Goal: Task Accomplishment & Management: Complete application form

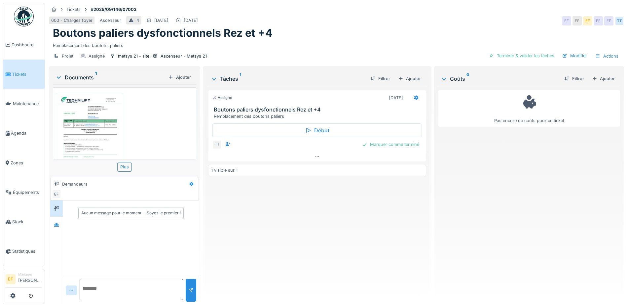
click at [315, 20] on div "600 - Charges foyer Ascenseur 4 26/09/2025 26/09/2025 EF EF EF EF EF TT" at bounding box center [337, 21] width 576 height 12
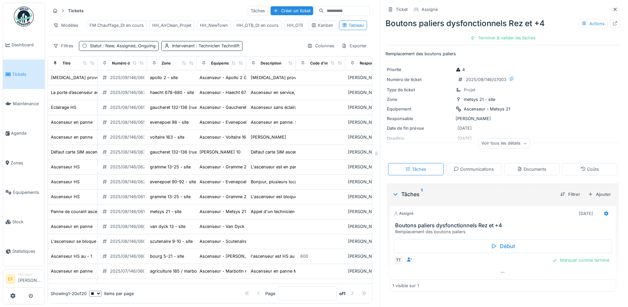
click at [613, 8] on icon at bounding box center [615, 9] width 5 height 4
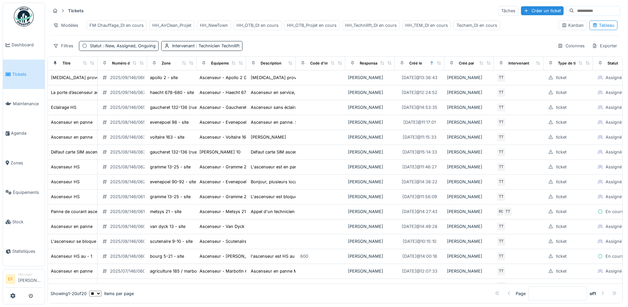
click at [363, 26] on div "HH_Technilift_DI en cours" at bounding box center [371, 25] width 52 height 6
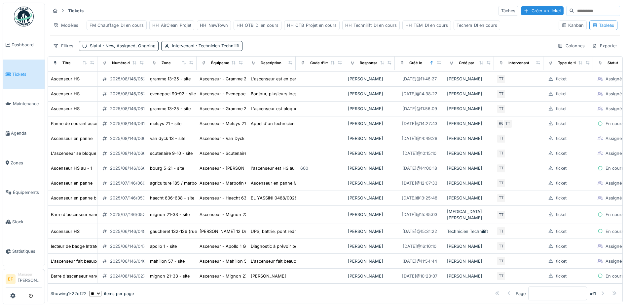
scroll to position [124, 0]
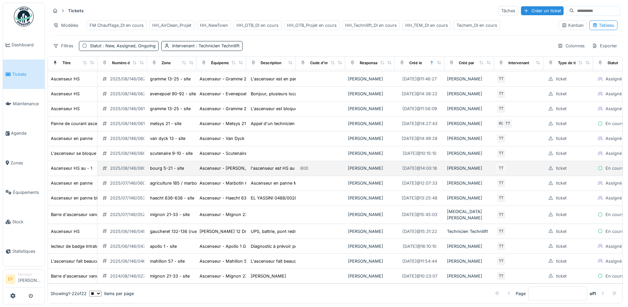
click at [132, 171] on div "2025/08/146/06042" at bounding box center [130, 168] width 41 height 6
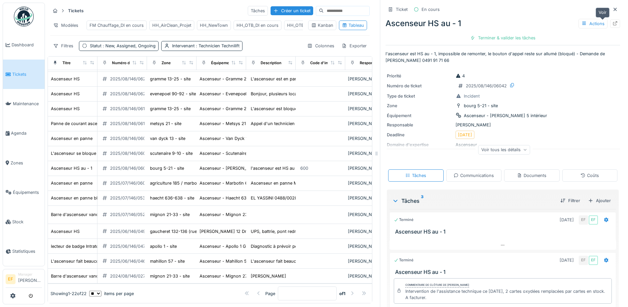
click at [613, 23] on icon at bounding box center [615, 23] width 5 height 4
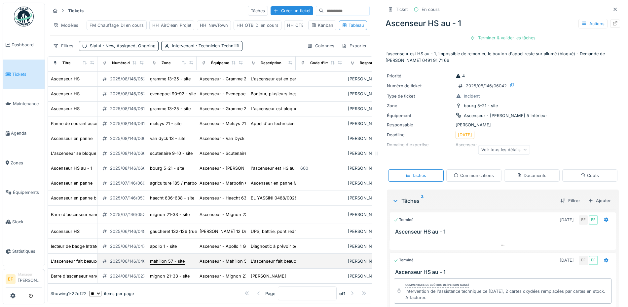
scroll to position [153, 0]
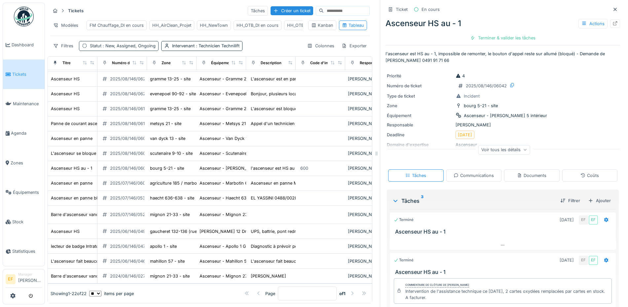
click at [138, 47] on span ": New, Assigned, Ongoing" at bounding box center [128, 45] width 54 height 5
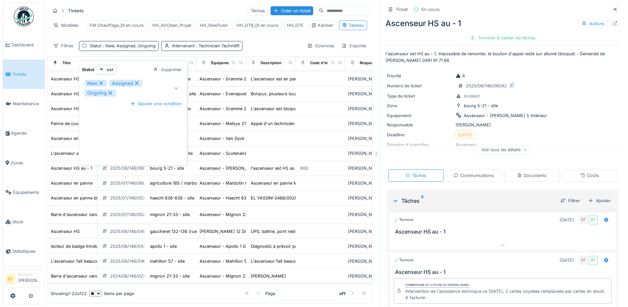
click at [162, 65] on div "Supprimer" at bounding box center [167, 69] width 34 height 9
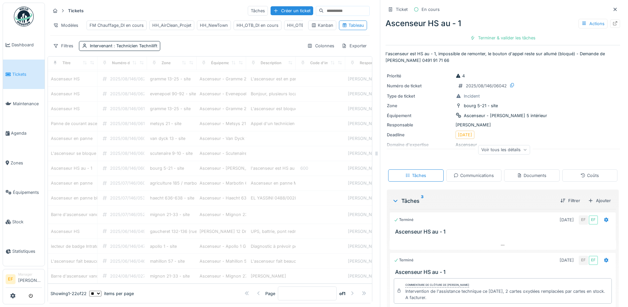
click at [227, 49] on div "Filtres Intervenant : Technicien Technilift Colonnes Exporter" at bounding box center [210, 46] width 320 height 10
click at [613, 6] on div at bounding box center [615, 9] width 5 height 6
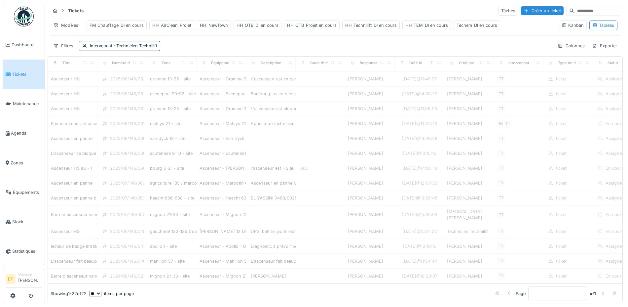
scroll to position [5, 0]
click at [225, 45] on div "Filtres Intervenant : Technicien Technilift Colonnes Exporter" at bounding box center [335, 46] width 570 height 10
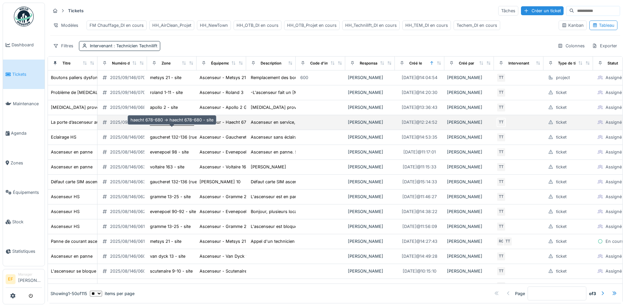
scroll to position [0, 0]
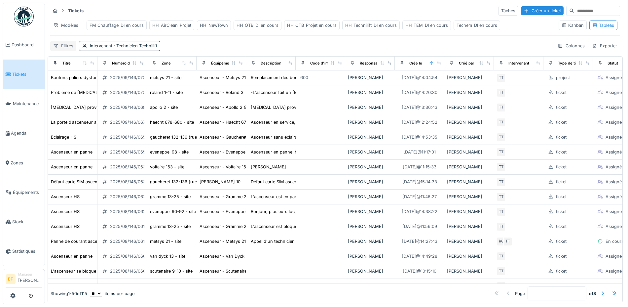
click at [64, 51] on div "Filtres" at bounding box center [63, 46] width 26 height 10
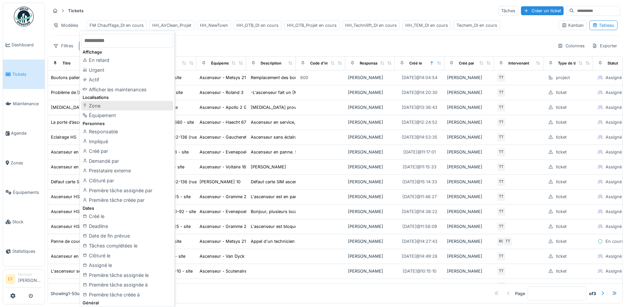
click at [94, 108] on div "Zone" at bounding box center [127, 106] width 92 height 10
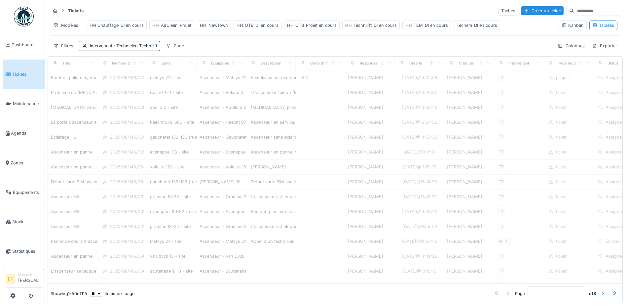
click at [179, 49] on div "Zone" at bounding box center [179, 46] width 10 height 6
click at [288, 88] on input "text" at bounding box center [285, 87] width 69 height 14
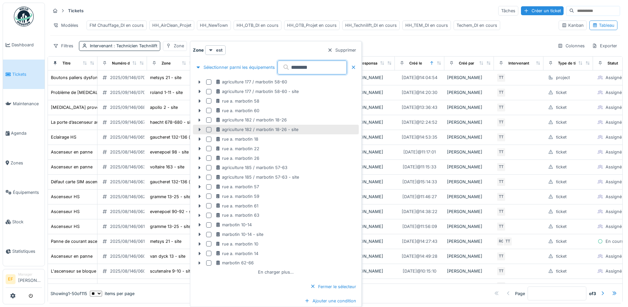
type input "********"
click at [209, 129] on div at bounding box center [208, 129] width 5 height 5
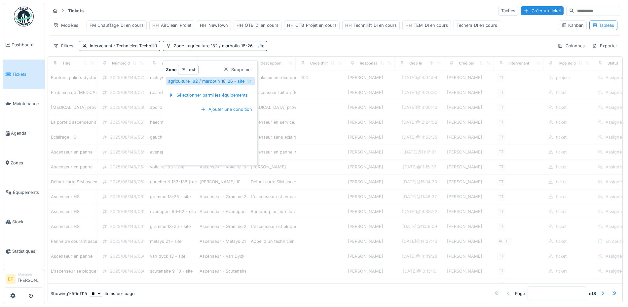
click at [360, 54] on div "Tickets Tâches Créer un ticket Modèles FM Chauffage_DI en cours HH_AirClean_Pro…" at bounding box center [336, 28] width 576 height 51
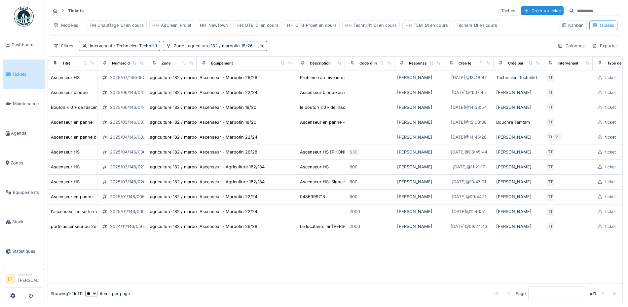
drag, startPoint x: 242, startPoint y: 68, endPoint x: 291, endPoint y: 74, distance: 49.6
click at [291, 70] on th "Équipement" at bounding box center [246, 64] width 99 height 14
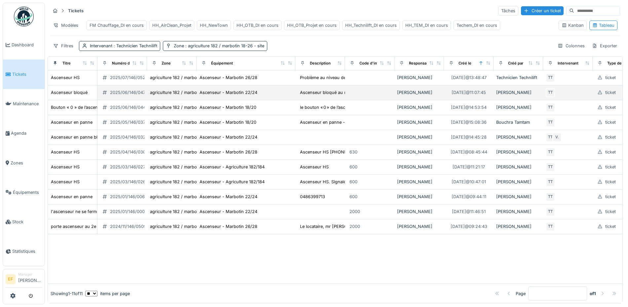
click at [123, 96] on div "2025/06/146/04792" at bounding box center [130, 92] width 41 height 6
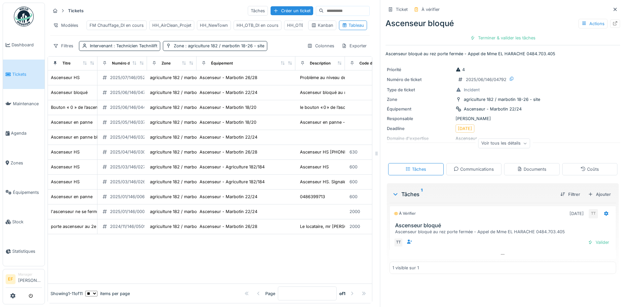
click at [613, 24] on icon at bounding box center [615, 23] width 5 height 4
click at [613, 10] on icon at bounding box center [615, 9] width 5 height 4
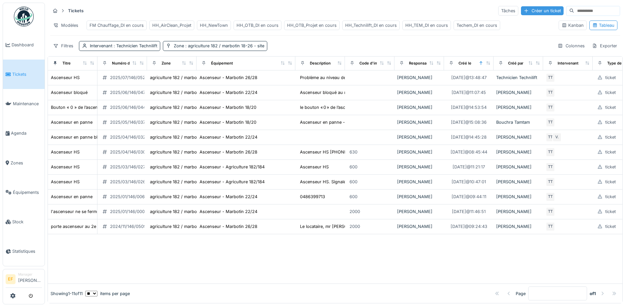
click at [521, 9] on div "Créer un ticket" at bounding box center [542, 10] width 43 height 9
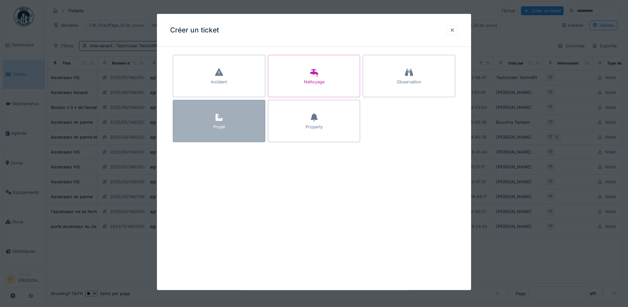
click at [227, 120] on div "Projet" at bounding box center [219, 121] width 93 height 42
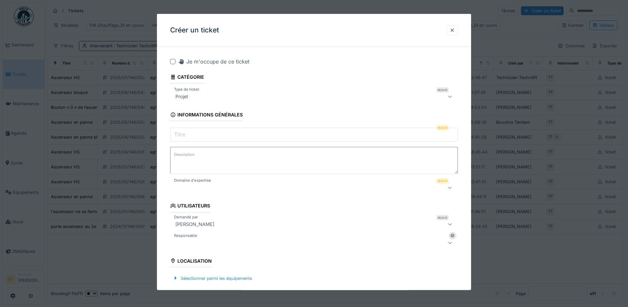
click at [193, 135] on input "Titre" at bounding box center [314, 135] width 288 height 14
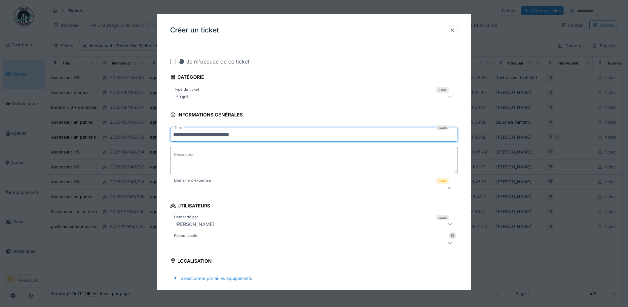
type input "**********"
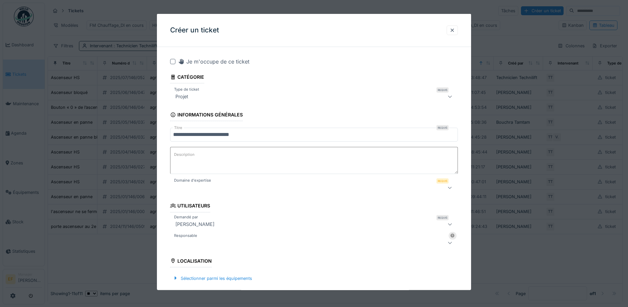
click at [193, 156] on label "Description" at bounding box center [184, 154] width 23 height 8
click at [193, 156] on textarea "Description" at bounding box center [314, 160] width 288 height 27
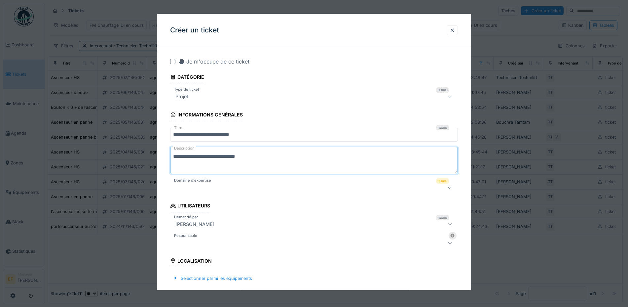
click at [243, 156] on textarea "**********" at bounding box center [314, 160] width 288 height 27
type textarea "**********"
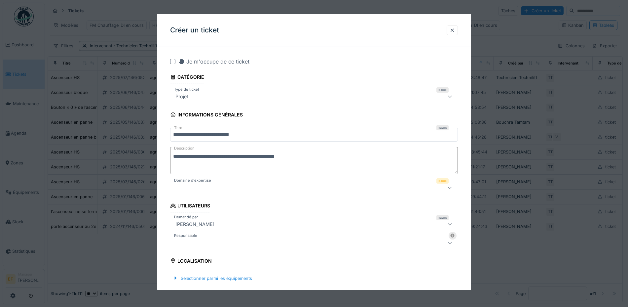
click at [210, 188] on div at bounding box center [297, 187] width 249 height 8
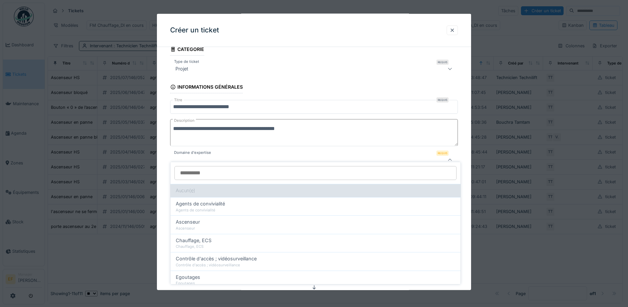
scroll to position [36, 0]
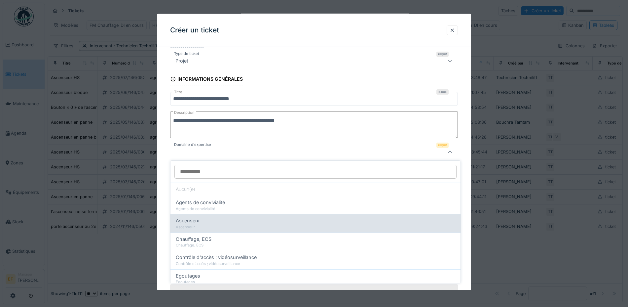
click at [207, 224] on div "Ascenseur" at bounding box center [316, 227] width 280 height 6
type input "***"
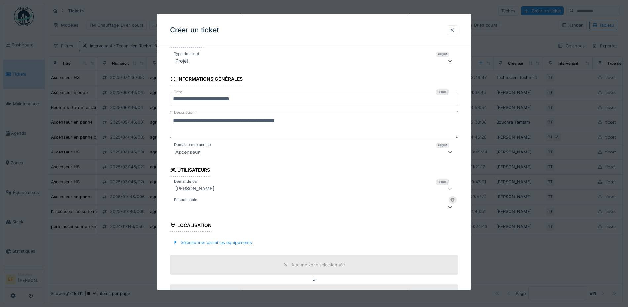
click at [208, 208] on div at bounding box center [297, 207] width 249 height 8
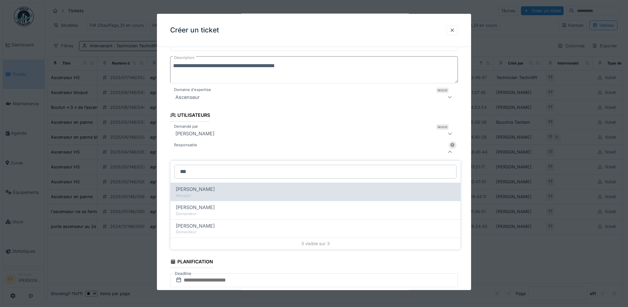
type input "***"
click at [213, 190] on div "[PERSON_NAME]" at bounding box center [316, 188] width 280 height 7
type input "****"
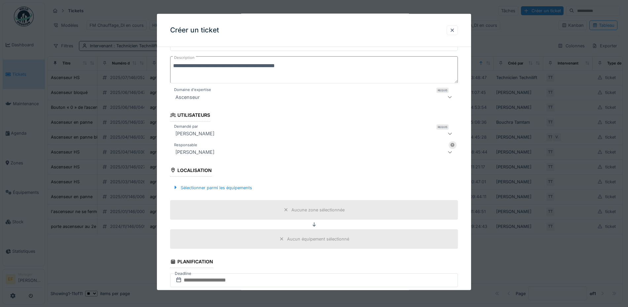
click at [266, 134] on div "[PERSON_NAME]" at bounding box center [297, 133] width 249 height 8
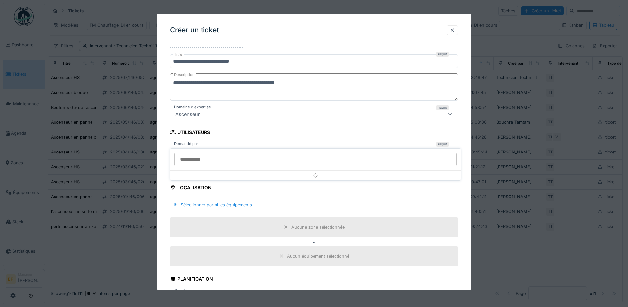
scroll to position [72, 0]
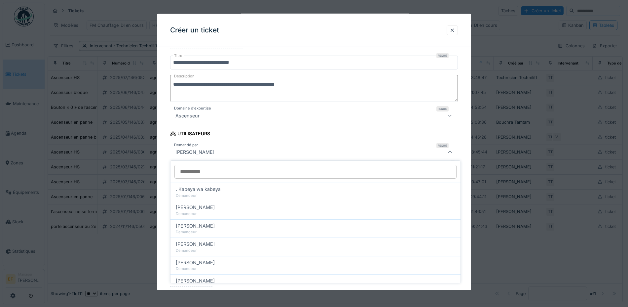
click at [236, 171] on input "Demandé par" at bounding box center [316, 172] width 282 height 14
click at [248, 153] on div "[PERSON_NAME]" at bounding box center [297, 152] width 249 height 8
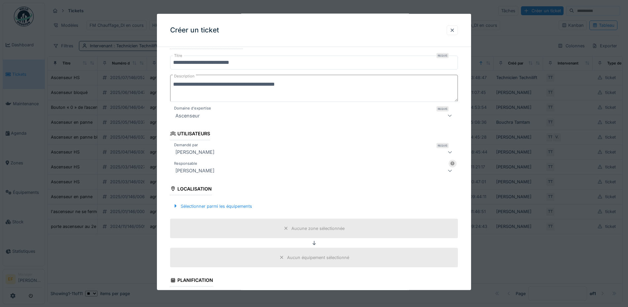
click at [267, 131] on fieldset "**********" at bounding box center [314, 269] width 288 height 578
click at [296, 191] on fieldset "**********" at bounding box center [314, 269] width 288 height 578
click at [234, 206] on div "Sélectionner parmi les équipements" at bounding box center [212, 205] width 85 height 9
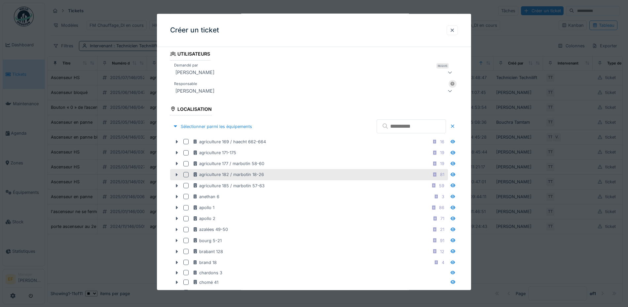
scroll to position [155, 0]
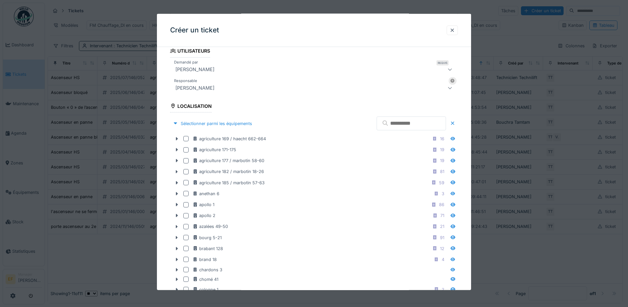
click at [398, 126] on input "text" at bounding box center [411, 123] width 69 height 14
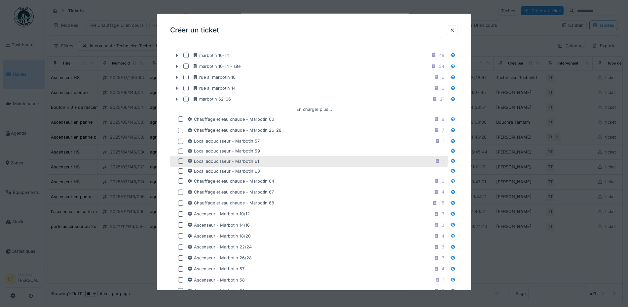
scroll to position [444, 0]
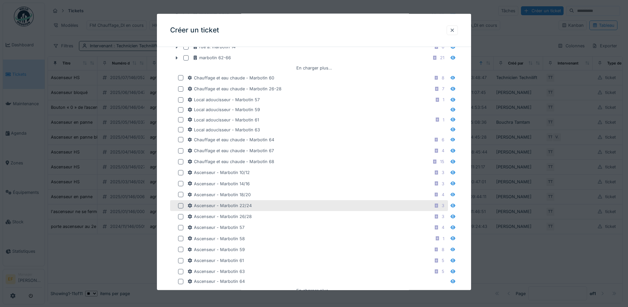
type input "*****"
click at [181, 205] on div at bounding box center [180, 205] width 5 height 5
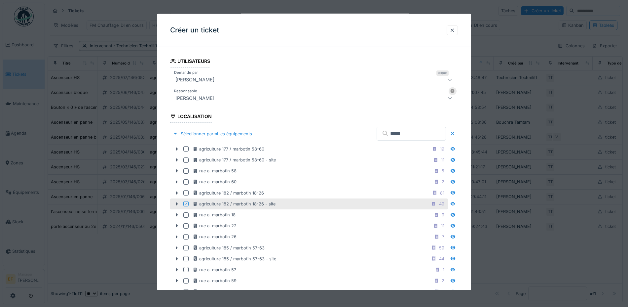
scroll to position [165, 0]
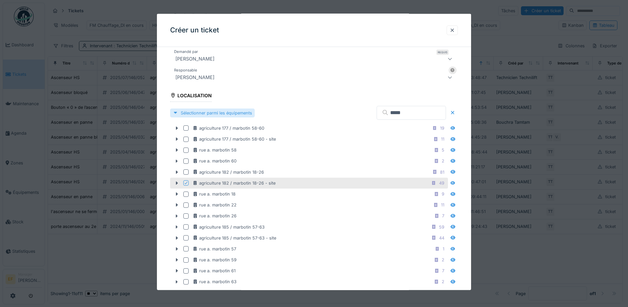
click at [252, 112] on div "Sélectionner parmi les équipements" at bounding box center [212, 112] width 85 height 9
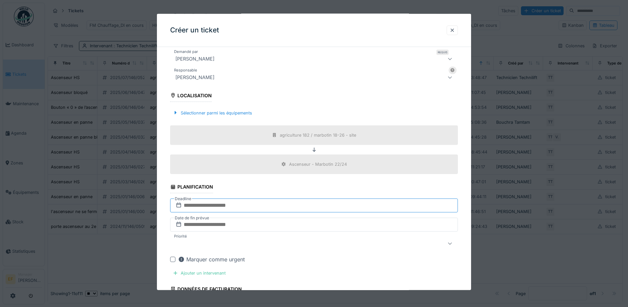
click at [195, 205] on input "text" at bounding box center [314, 205] width 288 height 14
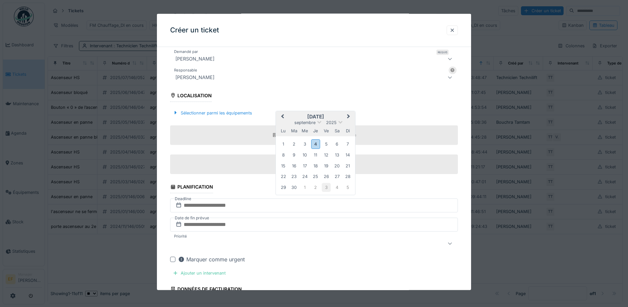
click at [327, 185] on div "3" at bounding box center [326, 186] width 9 height 9
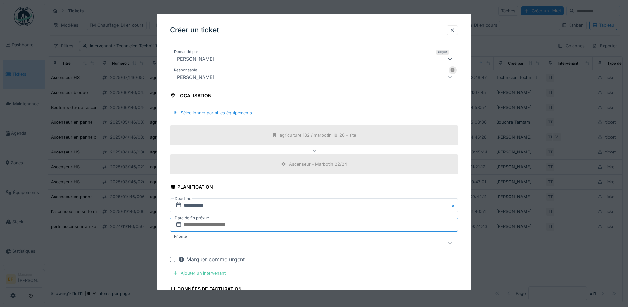
click at [205, 225] on input "text" at bounding box center [314, 225] width 288 height 14
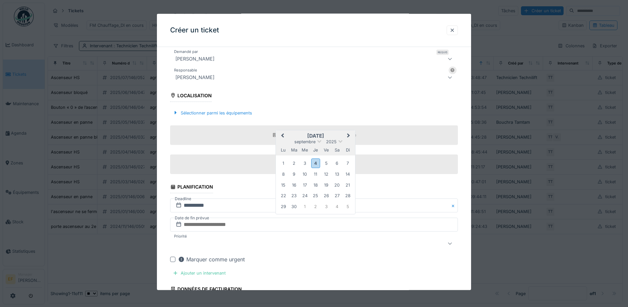
click at [325, 204] on div "3" at bounding box center [326, 206] width 9 height 9
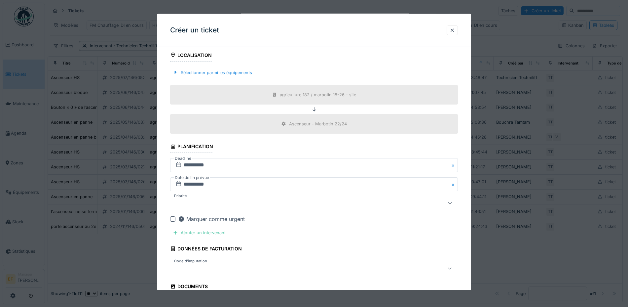
scroll to position [289, 0]
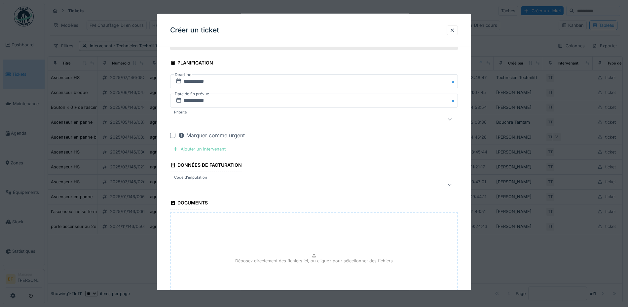
click at [213, 147] on div "Ajouter un intervenant" at bounding box center [199, 148] width 58 height 9
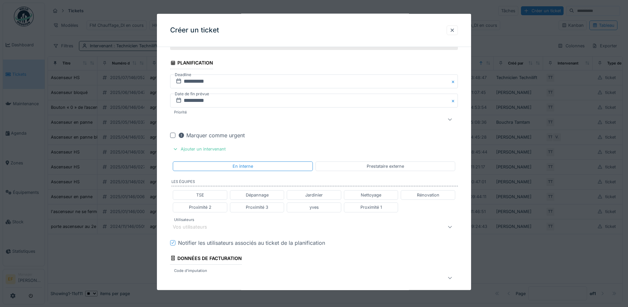
click at [208, 223] on div "Vos utilisateurs" at bounding box center [195, 226] width 44 height 7
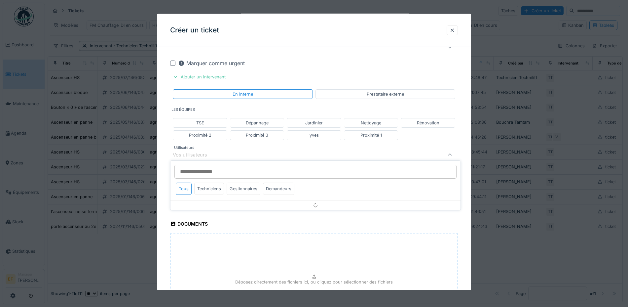
scroll to position [364, 0]
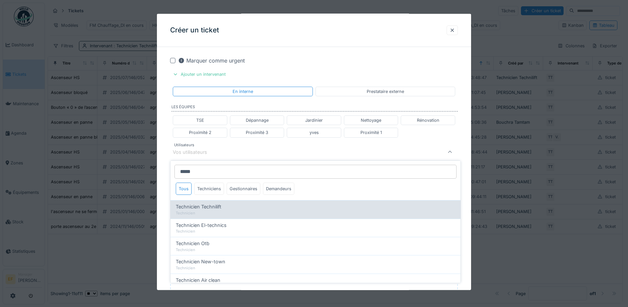
type input "*****"
click at [202, 203] on span "Technicien Technilift" at bounding box center [199, 206] width 46 height 7
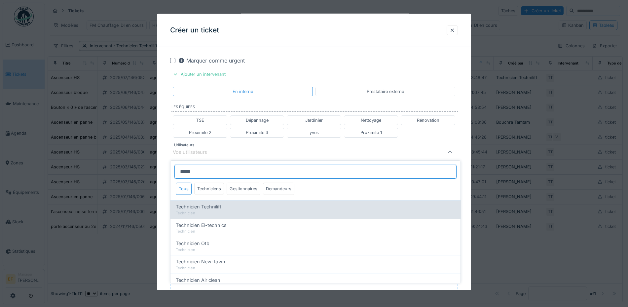
type input "*****"
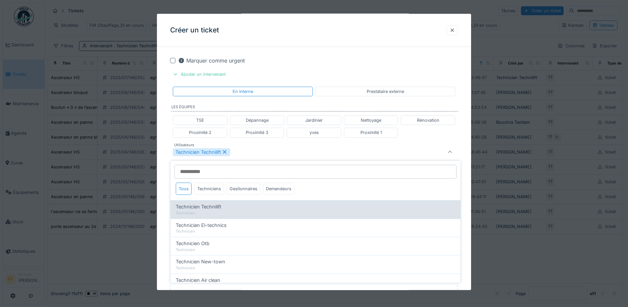
click at [211, 210] on span "Technicien Technilift" at bounding box center [199, 206] width 46 height 7
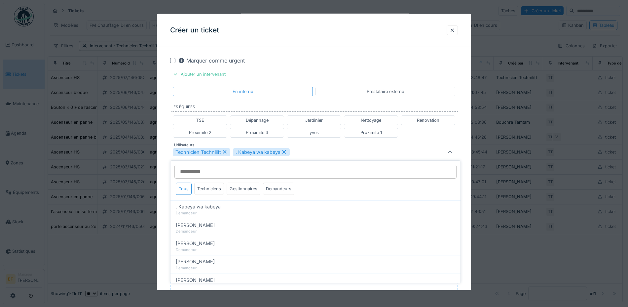
click at [286, 154] on icon at bounding box center [284, 151] width 6 height 5
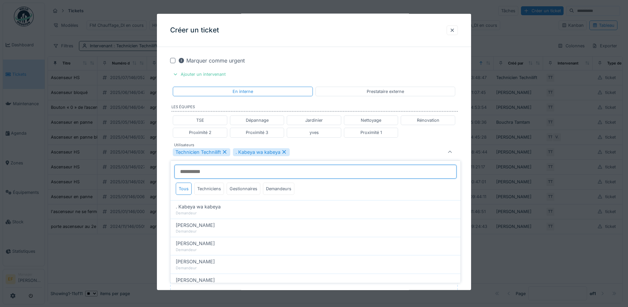
type input "*****"
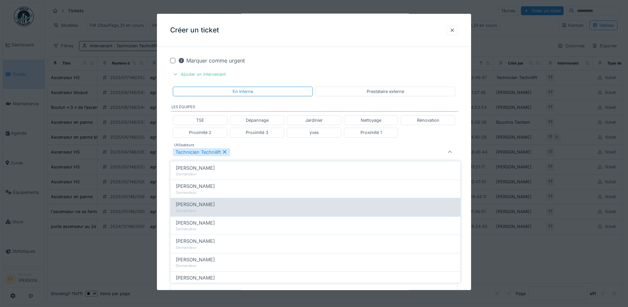
scroll to position [83, 0]
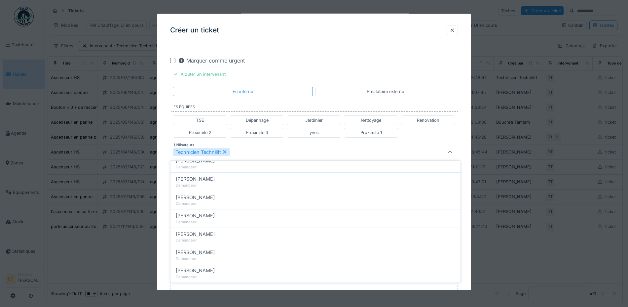
click at [305, 149] on div "Technicien Technilift" at bounding box center [297, 152] width 249 height 8
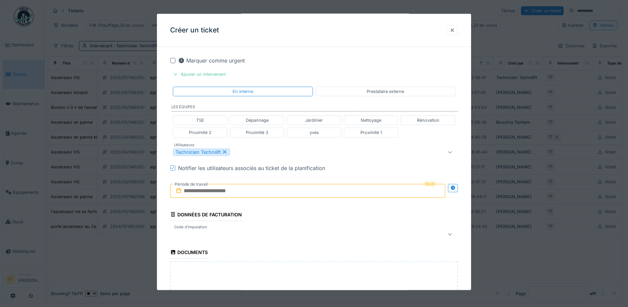
click at [240, 192] on input "text" at bounding box center [307, 190] width 275 height 14
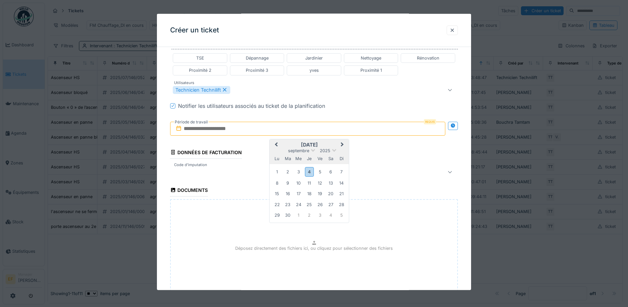
scroll to position [447, 0]
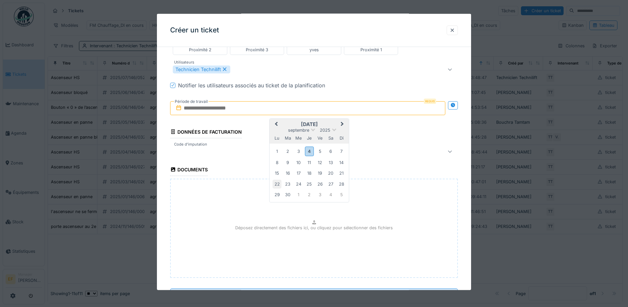
click at [278, 185] on div "22" at bounding box center [277, 183] width 9 height 9
click at [321, 182] on div "26" at bounding box center [320, 183] width 9 height 9
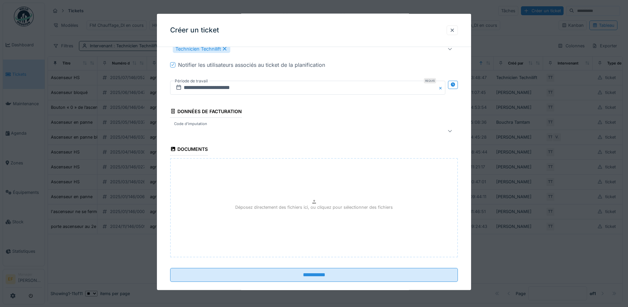
scroll to position [477, 0]
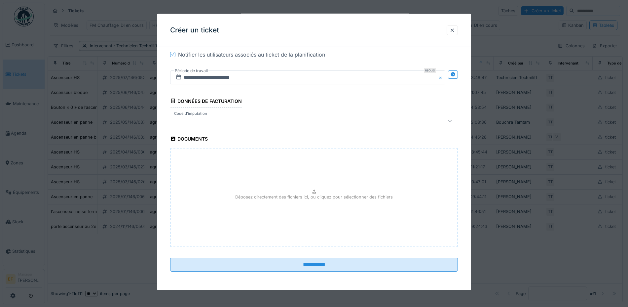
drag, startPoint x: 216, startPoint y: 121, endPoint x: 220, endPoint y: 120, distance: 3.5
click at [217, 121] on div at bounding box center [297, 121] width 249 height 8
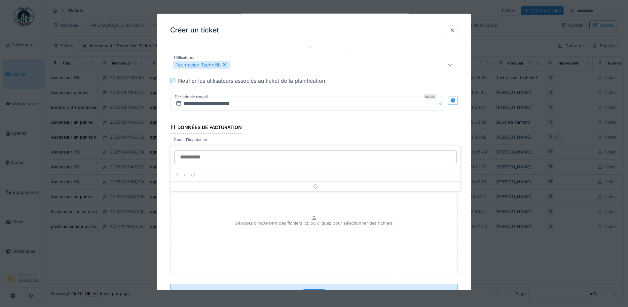
scroll to position [446, 0]
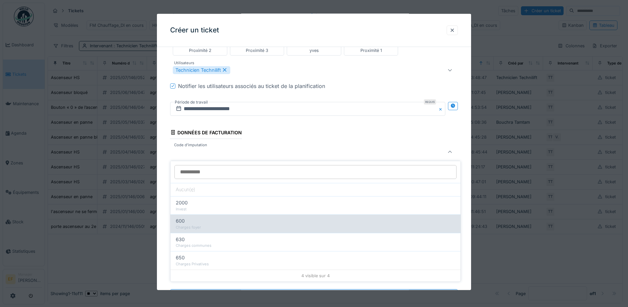
click at [186, 222] on div "600" at bounding box center [316, 220] width 280 height 7
type input "***"
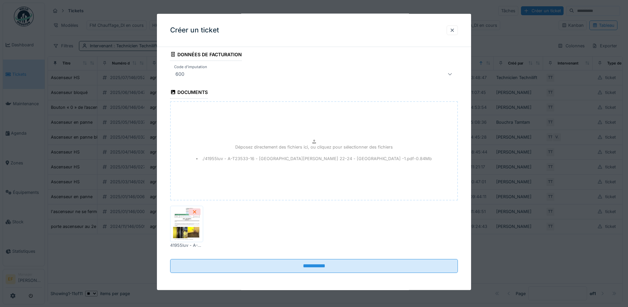
scroll to position [525, 0]
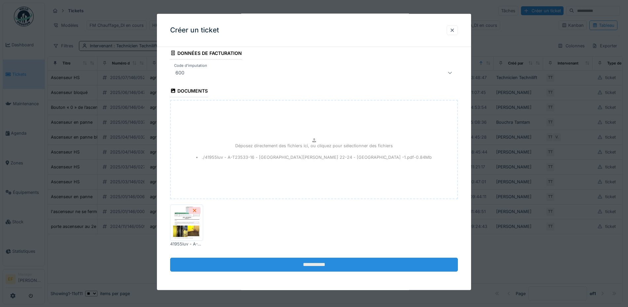
click at [323, 266] on input "**********" at bounding box center [314, 265] width 288 height 14
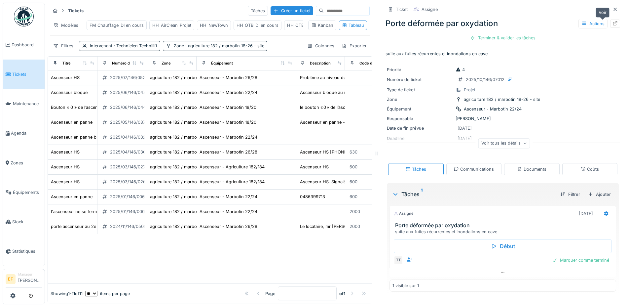
click at [613, 25] on icon at bounding box center [615, 23] width 5 height 4
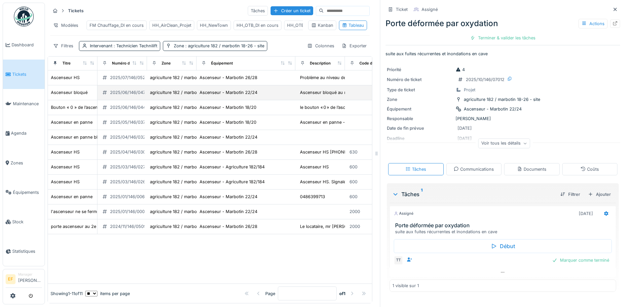
click at [130, 96] on div "2025/06/146/04792" at bounding box center [130, 92] width 41 height 6
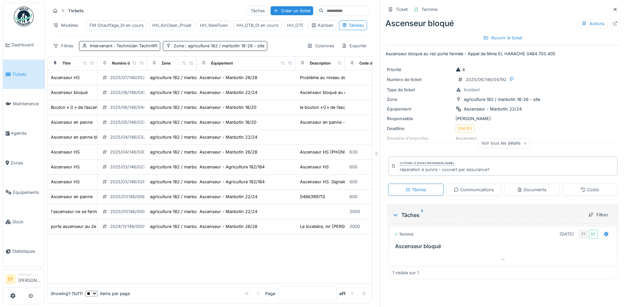
click at [613, 24] on icon at bounding box center [615, 23] width 5 height 4
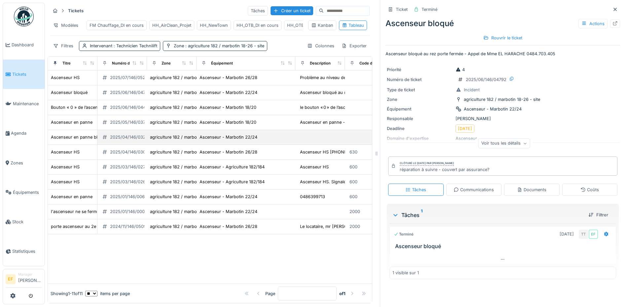
click at [132, 140] on div "2025/04/146/03291" at bounding box center [130, 137] width 40 height 6
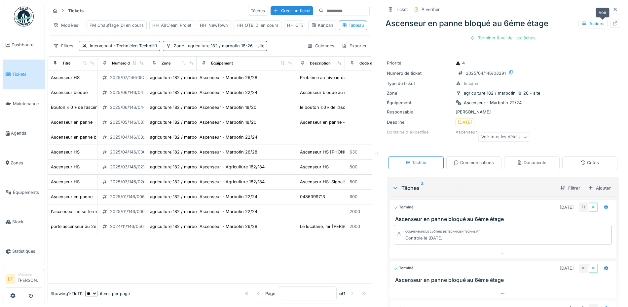
click at [613, 24] on icon at bounding box center [615, 23] width 5 height 4
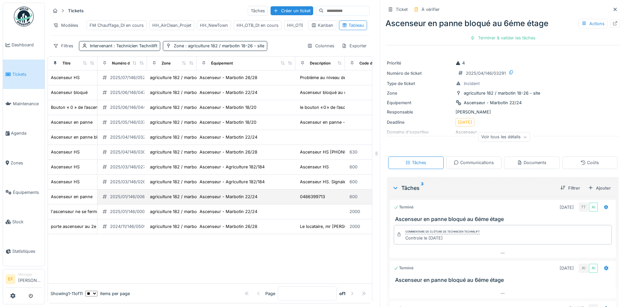
click at [123, 200] on div "2025/01/146/00673" at bounding box center [130, 196] width 40 height 6
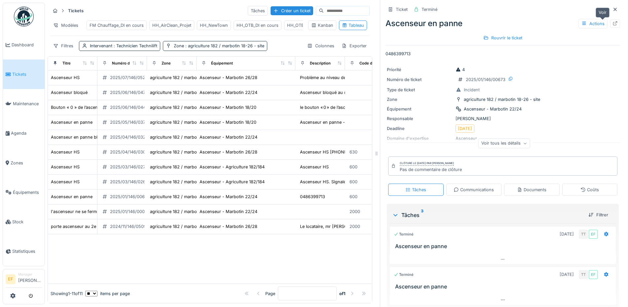
click at [613, 24] on icon at bounding box center [615, 23] width 5 height 4
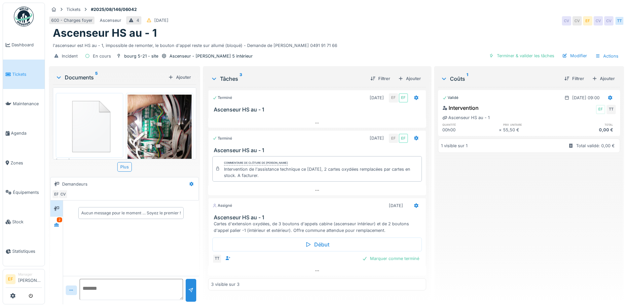
scroll to position [6, 0]
click at [414, 203] on icon at bounding box center [416, 205] width 5 height 4
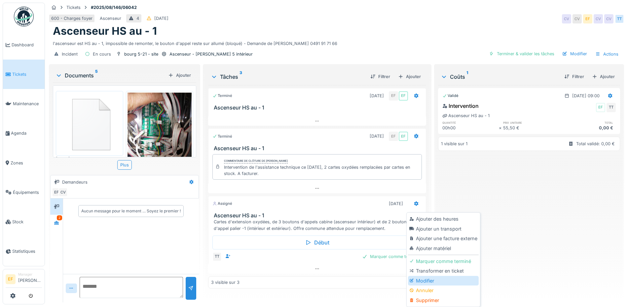
click at [429, 276] on div "Modifier" at bounding box center [443, 281] width 70 height 10
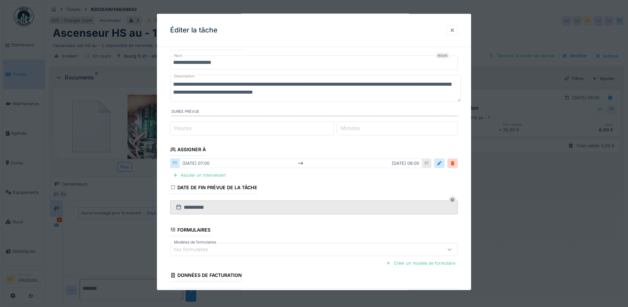
scroll to position [0, 0]
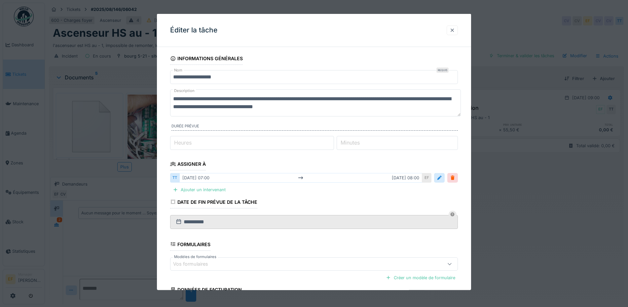
click at [455, 27] on div at bounding box center [452, 30] width 5 height 6
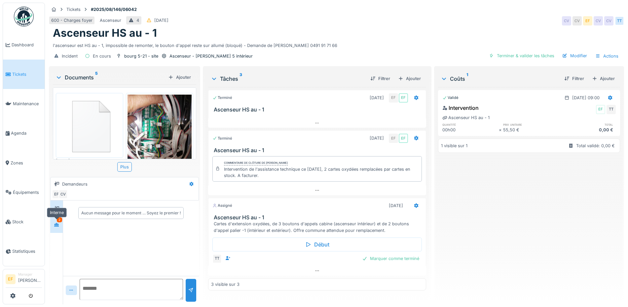
click at [56, 222] on div at bounding box center [57, 224] width 10 height 8
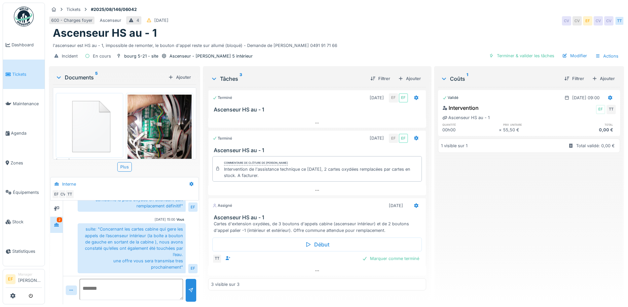
scroll to position [196, 0]
click at [376, 256] on div "Marquer comme terminé" at bounding box center [391, 258] width 62 height 9
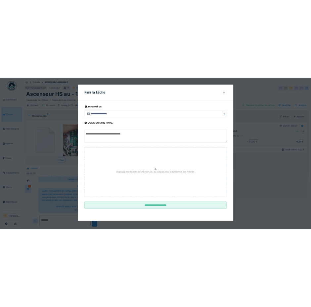
scroll to position [6, 0]
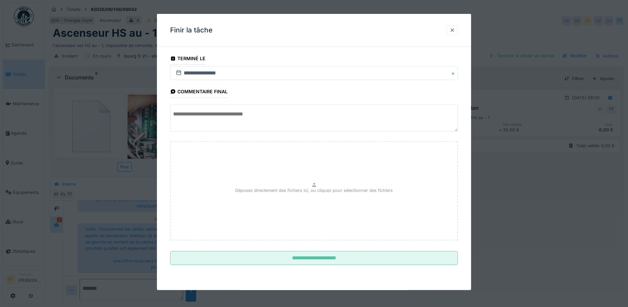
click at [607, 256] on div at bounding box center [314, 153] width 628 height 307
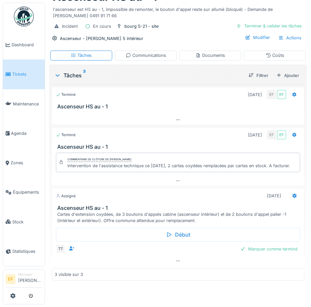
scroll to position [59, 0]
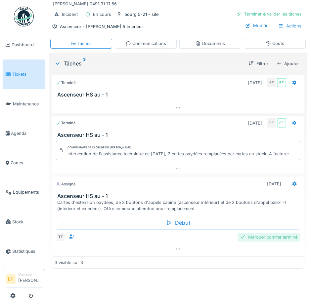
click at [247, 233] on div "Marquer comme terminé" at bounding box center [268, 237] width 62 height 9
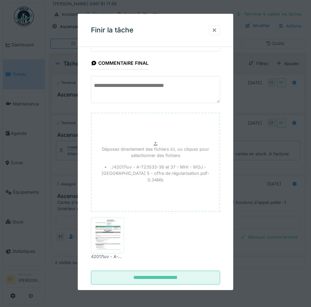
scroll to position [41, 0]
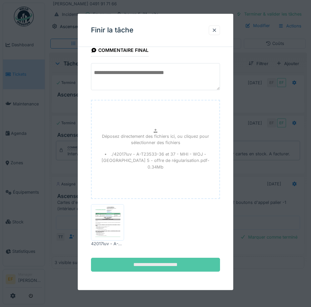
click at [181, 267] on input "**********" at bounding box center [155, 265] width 129 height 14
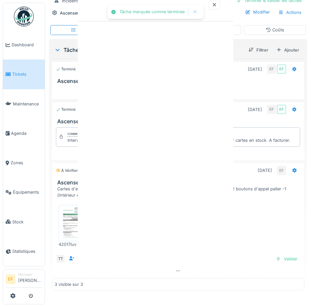
scroll to position [0, 0]
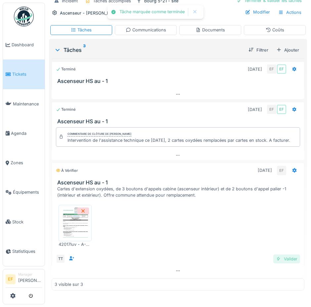
click at [280, 263] on div "Valider" at bounding box center [286, 259] width 27 height 9
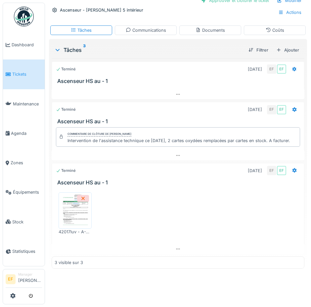
scroll to position [79, 0]
click at [226, 204] on div "42017luv - A-T23533-36 et 37 - MHI - WOJ - RUE COLONEL BOURG 5 - offre de régul…" at bounding box center [178, 213] width 244 height 53
click at [184, 280] on div "Tickets #2025/08/146/06042 600 - Charges foyer Ascenseur 4 02/08/2025 04/09/202…" at bounding box center [178, 119] width 266 height 378
click at [255, 273] on div "Tickets #2025/08/146/06042 600 - Charges foyer Ascenseur 4 02/08/2025 04/09/202…" at bounding box center [178, 119] width 266 height 378
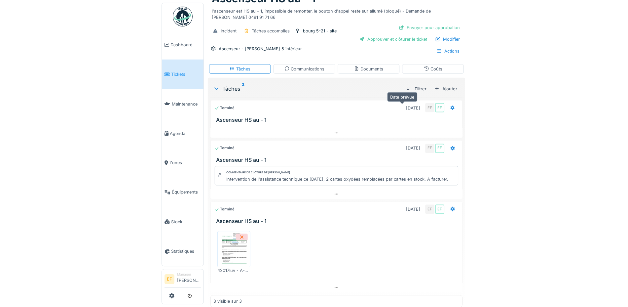
scroll to position [0, 0]
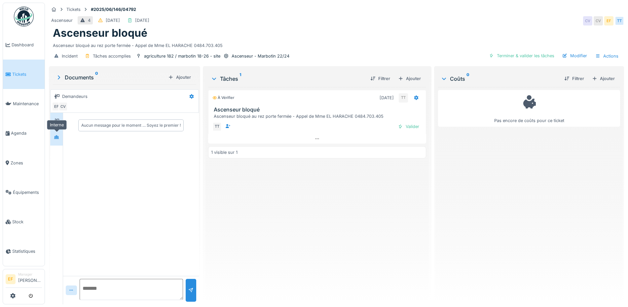
click at [53, 137] on div at bounding box center [57, 137] width 10 height 8
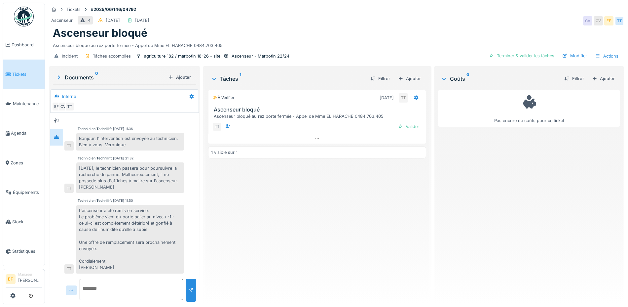
click at [157, 227] on div "L’ascenseur a été remis en service. Le problème vient du porte palier au niveau…" at bounding box center [130, 239] width 108 height 69
click at [153, 229] on div "L’ascenseur a été remis en service. Le problème vient du porte palier au niveau…" at bounding box center [130, 239] width 108 height 69
click at [124, 248] on div "L’ascenseur a été remis en service. Le problème vient du porte palier au niveau…" at bounding box center [130, 239] width 108 height 69
click at [254, 215] on div "À vérifier 13/06/2025 TT Ascenseur bloqué Ascenseur bloqué au rez porte fermée …" at bounding box center [317, 193] width 218 height 212
click at [364, 30] on div "Ascenseur bloqué" at bounding box center [337, 33] width 568 height 13
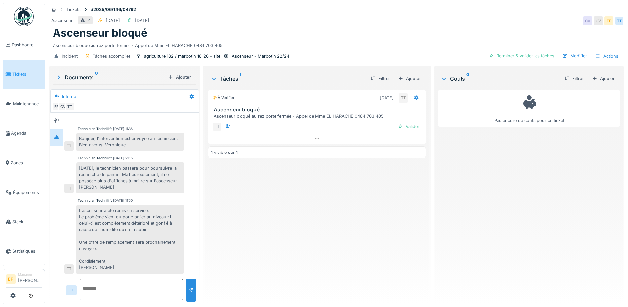
click at [344, 27] on div "Ascenseur bloqué" at bounding box center [337, 33] width 568 height 13
click at [348, 37] on div "Ascenseur bloqué" at bounding box center [337, 33] width 568 height 13
click at [501, 55] on div "Terminer & valider les tâches" at bounding box center [522, 55] width 71 height 9
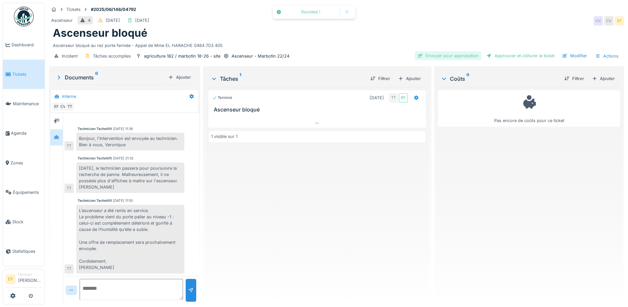
click at [436, 57] on div "Envoyer pour approbation" at bounding box center [448, 55] width 66 height 9
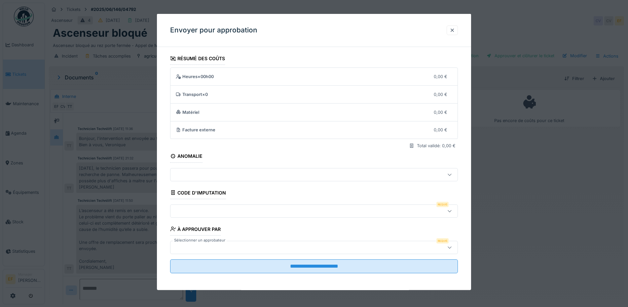
click at [199, 214] on div at bounding box center [297, 210] width 248 height 7
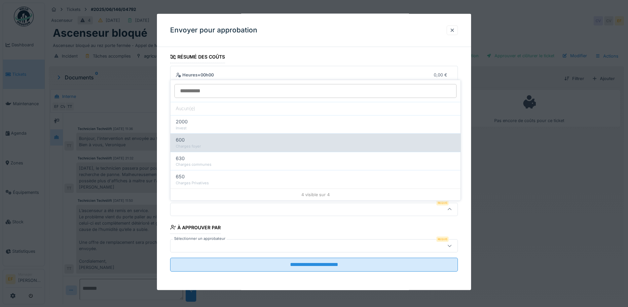
click at [191, 138] on div "600" at bounding box center [316, 139] width 280 height 7
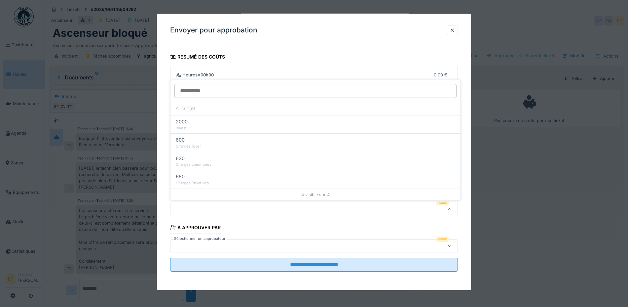
type input "***"
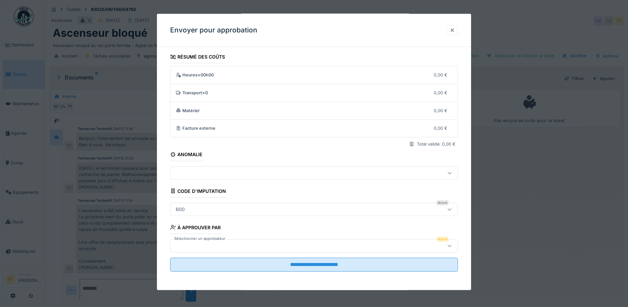
click at [199, 250] on div at bounding box center [314, 245] width 288 height 13
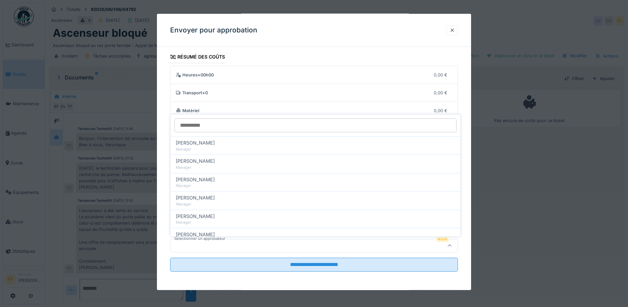
click at [202, 124] on input "Sélectionner un approbateur" at bounding box center [316, 125] width 282 height 14
click at [279, 101] on details "Matériel 0,00 €" at bounding box center [314, 110] width 287 height 18
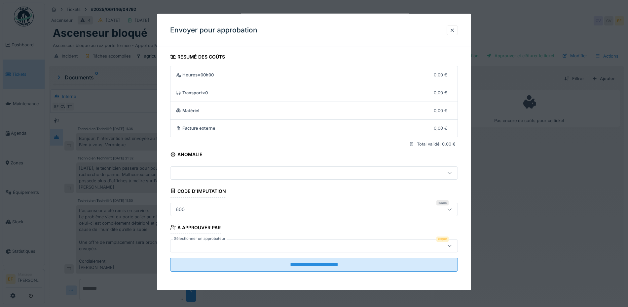
click at [203, 246] on div at bounding box center [297, 245] width 248 height 7
type input "***"
click at [207, 211] on div "[PERSON_NAME]" at bounding box center [316, 212] width 280 height 7
type input "****"
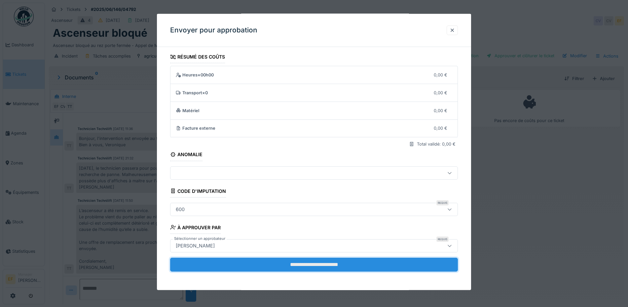
click at [328, 265] on input "**********" at bounding box center [314, 265] width 288 height 14
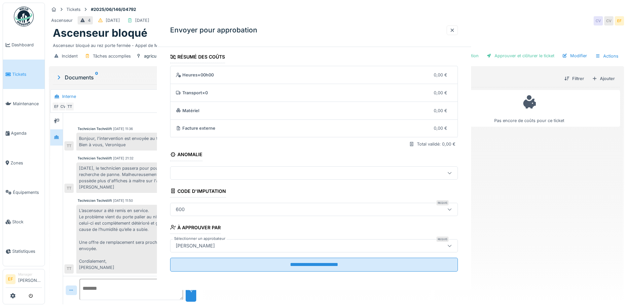
scroll to position [0, 0]
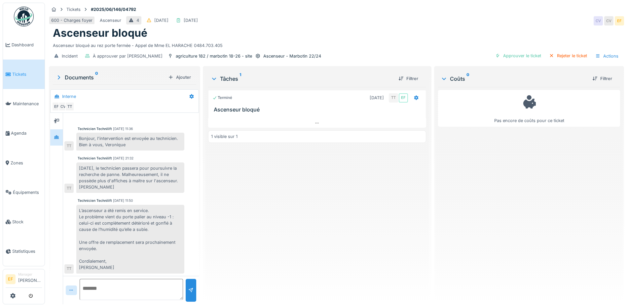
click at [373, 158] on div "Terminé 13/06/2025 TT EF Ascenseur bloqué 1 visible sur 1" at bounding box center [317, 193] width 218 height 212
click at [513, 55] on div "Approuver le ticket" at bounding box center [518, 55] width 51 height 9
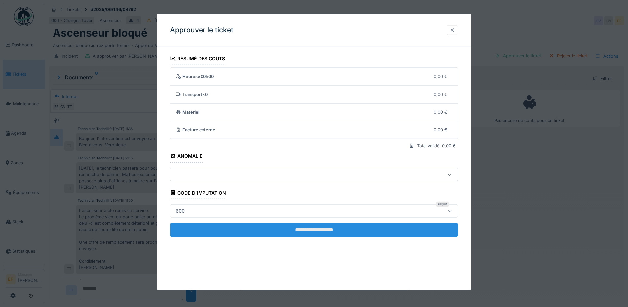
click at [301, 233] on input "**********" at bounding box center [314, 229] width 288 height 14
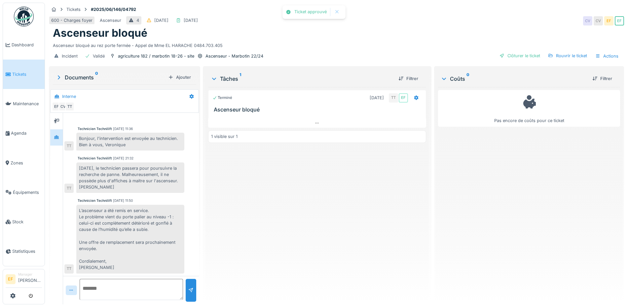
click at [512, 55] on div "Clôturer le ticket" at bounding box center [520, 55] width 46 height 9
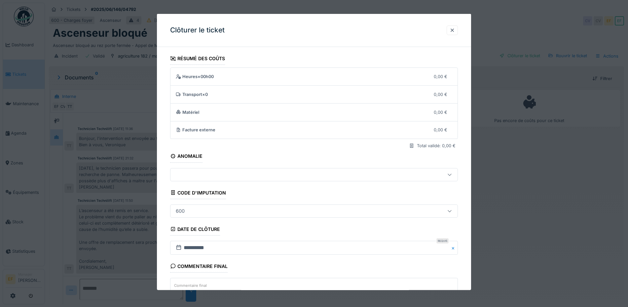
scroll to position [54, 0]
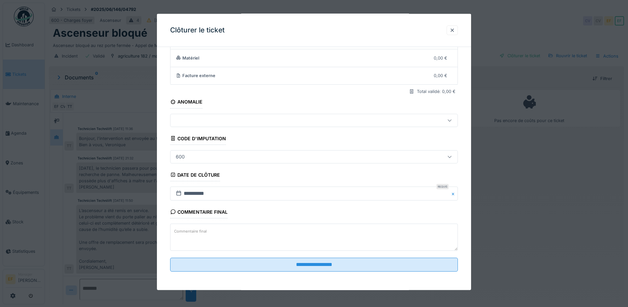
click at [209, 234] on textarea "Commentaire final" at bounding box center [314, 236] width 288 height 27
type textarea "*"
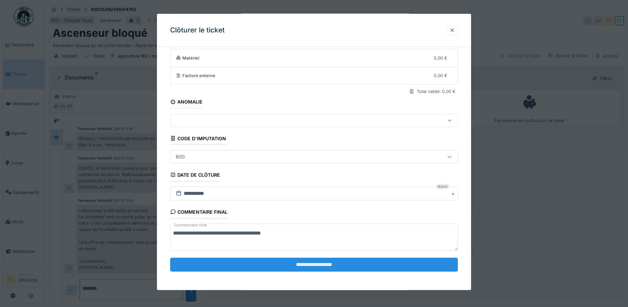
type textarea "**********"
click at [322, 261] on input "**********" at bounding box center [314, 265] width 288 height 14
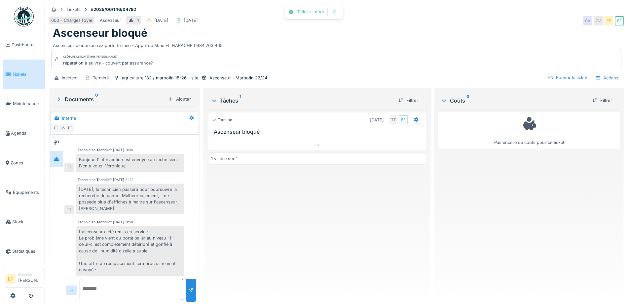
scroll to position [35, 0]
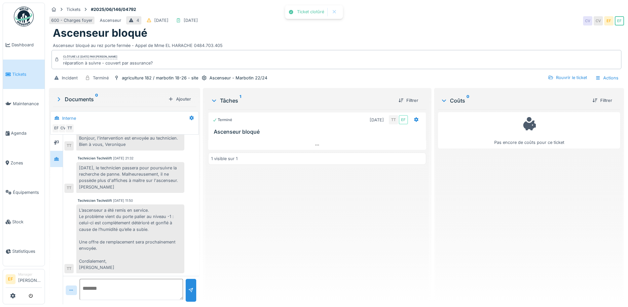
drag, startPoint x: 408, startPoint y: 25, endPoint x: 168, endPoint y: 20, distance: 239.4
click at [402, 21] on div "600 - Charges foyer Ascenseur 4 18/06/2025 18/06/2025 CV CV EF EF" at bounding box center [337, 21] width 576 height 12
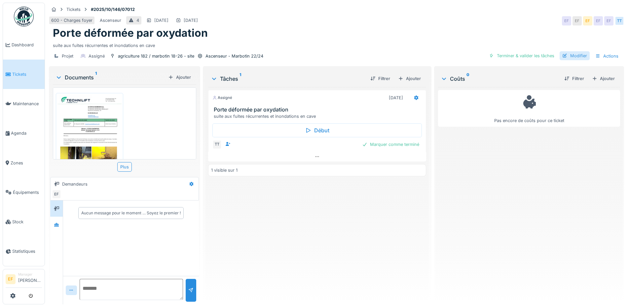
click at [569, 55] on div "Modifier" at bounding box center [575, 55] width 30 height 9
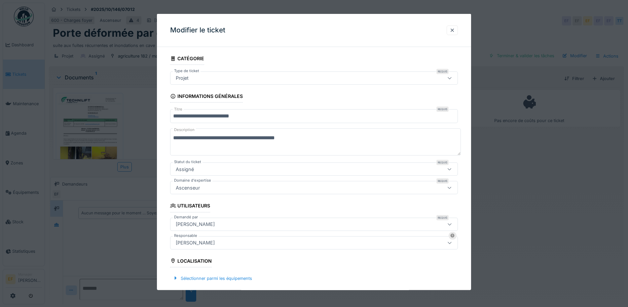
click at [189, 116] on input "**********" at bounding box center [314, 116] width 288 height 14
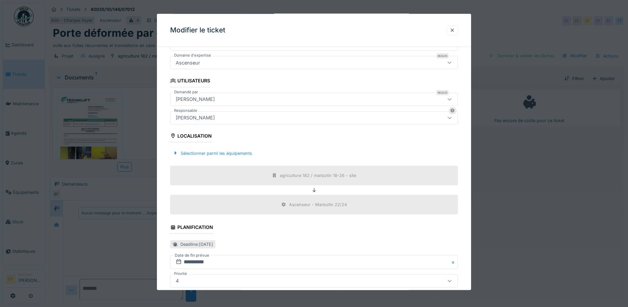
scroll to position [211, 0]
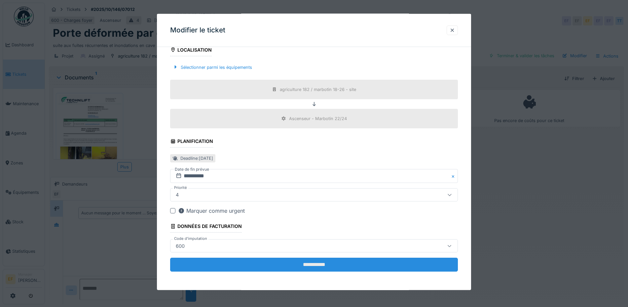
type input "**********"
click at [311, 261] on input "**********" at bounding box center [314, 265] width 288 height 14
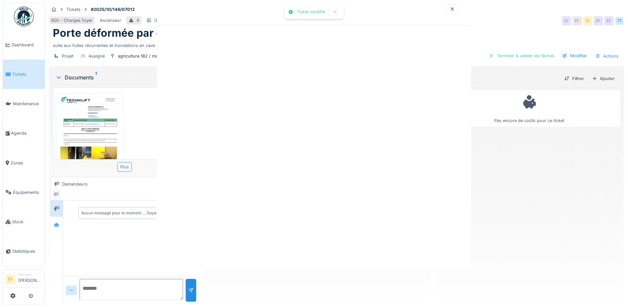
scroll to position [0, 0]
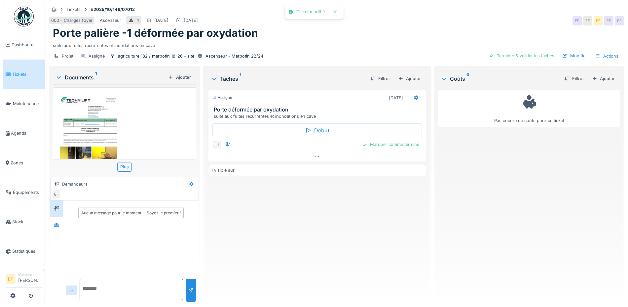
click at [473, 24] on div "600 - Charges foyer Ascenseur 4 03/10/2025 03/10/2025 EF EF EF EF EF" at bounding box center [337, 21] width 576 height 12
click at [234, 35] on h1 "Porte palière -1 déformée par oxydation" at bounding box center [155, 33] width 205 height 13
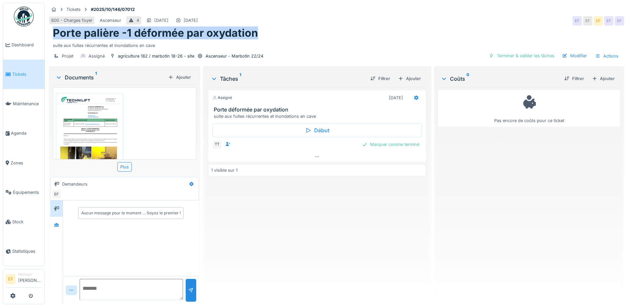
drag, startPoint x: 260, startPoint y: 30, endPoint x: 47, endPoint y: 38, distance: 213.0
click at [47, 38] on div "Tickets #2025/10/146/07012 600 - Charges foyer Ascenseur 4 03/10/2025 03/10/202…" at bounding box center [336, 153] width 583 height 307
copy h1 "Porte palière -1 déformée par oxydation"
click at [414, 99] on div at bounding box center [416, 98] width 5 height 6
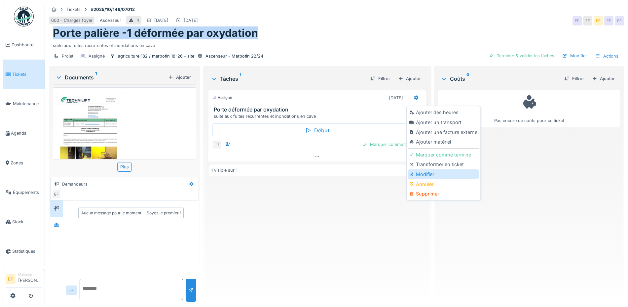
click at [432, 174] on div "Modifier" at bounding box center [443, 174] width 70 height 10
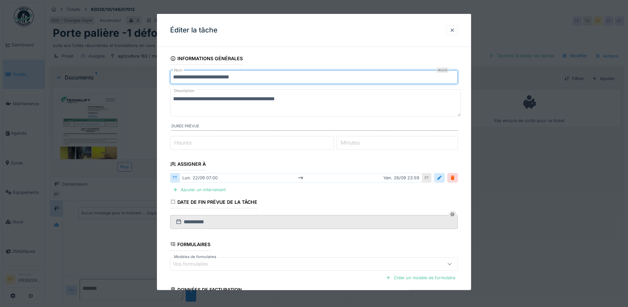
drag, startPoint x: 261, startPoint y: 74, endPoint x: 161, endPoint y: 78, distance: 99.9
click at [161, 78] on div "**********" at bounding box center [314, 202] width 314 height 301
paste input "**********"
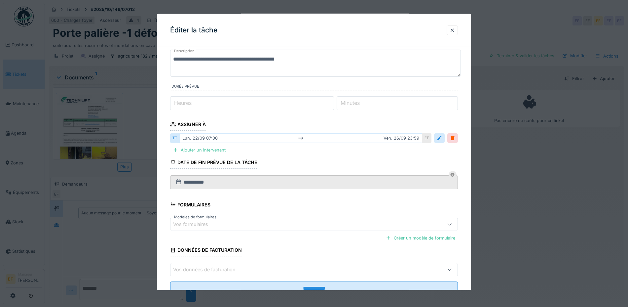
scroll to position [63, 0]
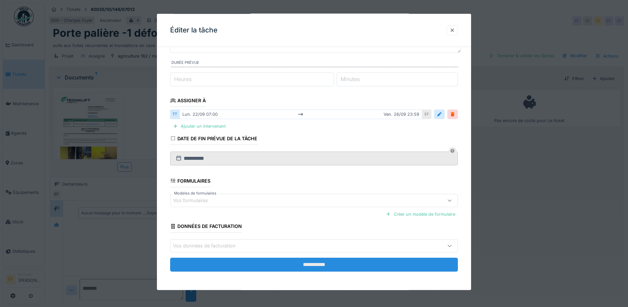
type input "**********"
click at [316, 262] on input "**********" at bounding box center [314, 265] width 288 height 14
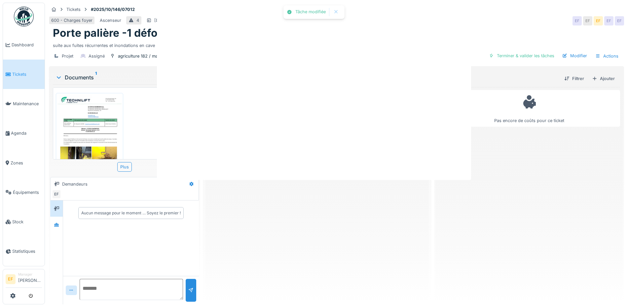
scroll to position [0, 0]
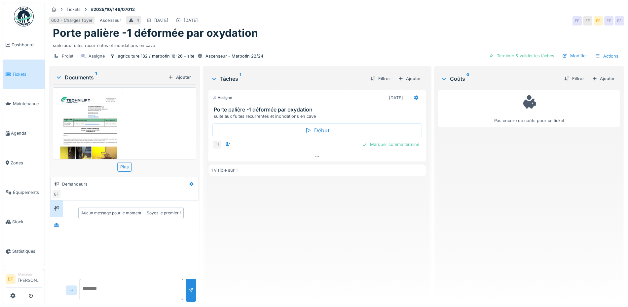
click at [294, 222] on div "Assigné 26/09/2025 Porte palière -1 déformée par oxydation suite aux fuites réc…" at bounding box center [317, 193] width 218 height 212
click at [315, 157] on icon at bounding box center [317, 156] width 5 height 4
click at [322, 209] on div "Assigné 26/09/2025 Porte palière -1 déformée par oxydation suite aux fuites réc…" at bounding box center [317, 193] width 218 height 212
click at [384, 42] on div "Tickets #2025/10/146/07012 600 - Charges foyer Ascenseur 4 03/10/2025 03/10/202…" at bounding box center [337, 34] width 578 height 62
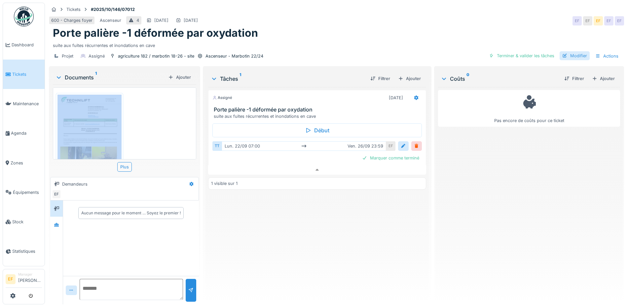
click at [575, 51] on div "Modifier" at bounding box center [575, 55] width 30 height 9
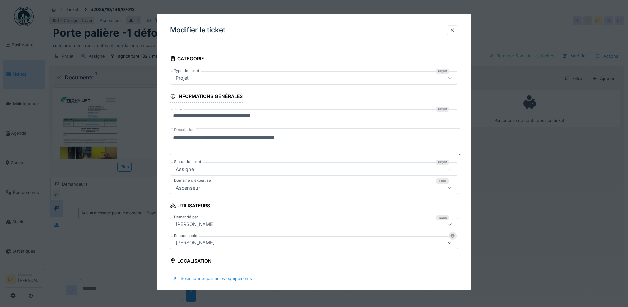
click at [304, 138] on textarea "**********" at bounding box center [315, 141] width 291 height 27
paste textarea "**********"
drag, startPoint x: 333, startPoint y: 138, endPoint x: 316, endPoint y: 137, distance: 17.2
click at [316, 137] on textarea "**********" at bounding box center [315, 141] width 291 height 27
click at [372, 134] on textarea "**********" at bounding box center [315, 141] width 291 height 27
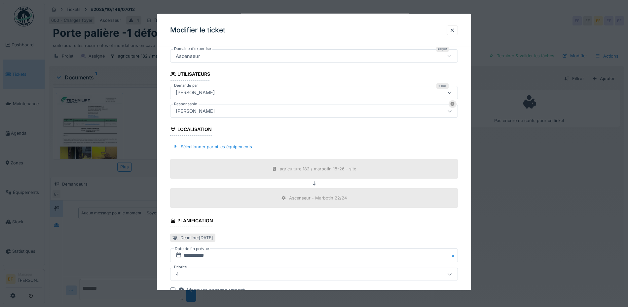
scroll to position [211, 0]
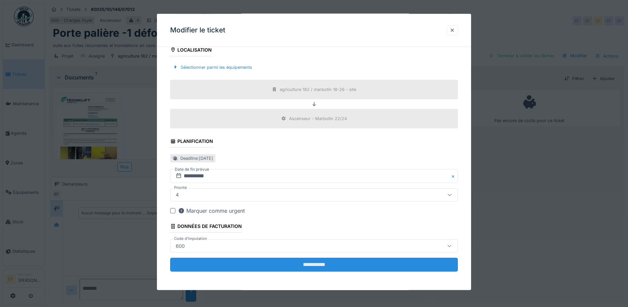
type textarea "**********"
click at [345, 263] on input "**********" at bounding box center [314, 265] width 288 height 14
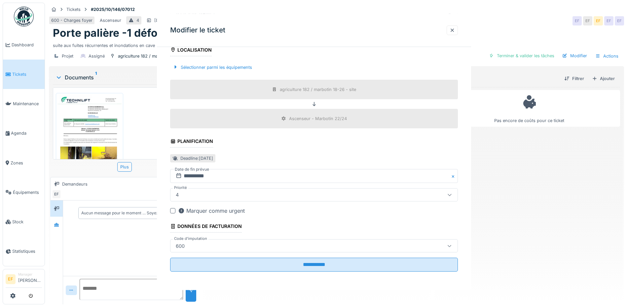
scroll to position [0, 0]
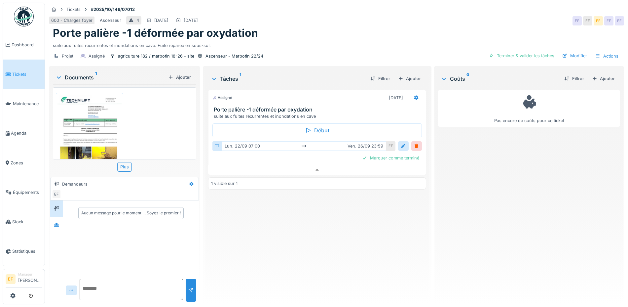
click at [344, 247] on div "Assigné 26/09/2025 Porte palière -1 déformée par oxydation suite aux fuites réc…" at bounding box center [317, 193] width 218 height 212
click at [91, 279] on textarea at bounding box center [131, 289] width 103 height 21
paste textarea "**********"
click at [113, 282] on textarea "**********" at bounding box center [130, 289] width 101 height 21
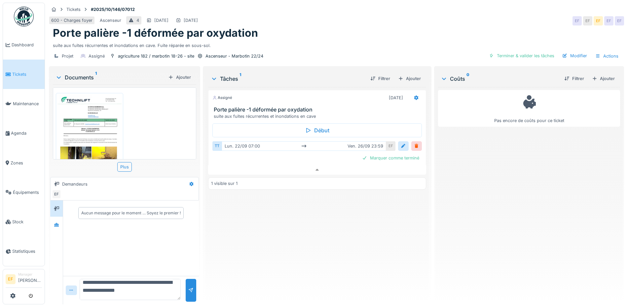
click at [83, 279] on textarea "**********" at bounding box center [130, 289] width 101 height 21
click at [130, 279] on textarea "**********" at bounding box center [130, 289] width 101 height 21
paste textarea "**********"
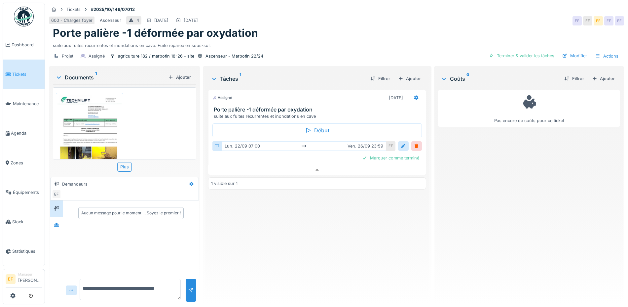
click at [143, 284] on textarea "**********" at bounding box center [130, 289] width 101 height 21
drag, startPoint x: 162, startPoint y: 284, endPoint x: 132, endPoint y: 282, distance: 30.2
click at [132, 282] on textarea "**********" at bounding box center [130, 289] width 101 height 21
type textarea "**********"
click at [188, 287] on div at bounding box center [190, 290] width 5 height 6
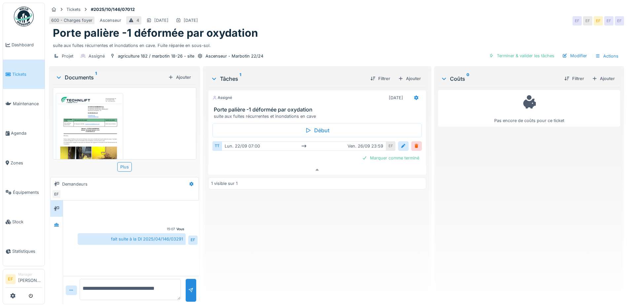
scroll to position [0, 0]
click at [275, 220] on div "Assigné 26/09/2025 Porte palière -1 déformée par oxydation suite aux fuites réc…" at bounding box center [317, 193] width 218 height 212
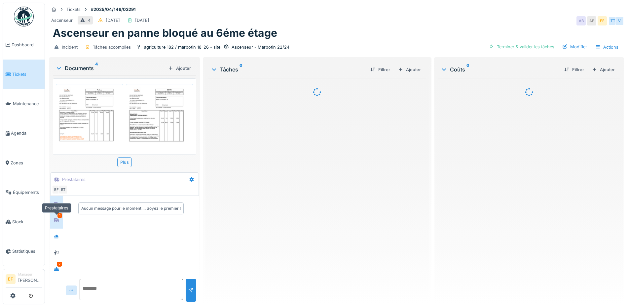
click at [53, 221] on div at bounding box center [57, 220] width 10 height 8
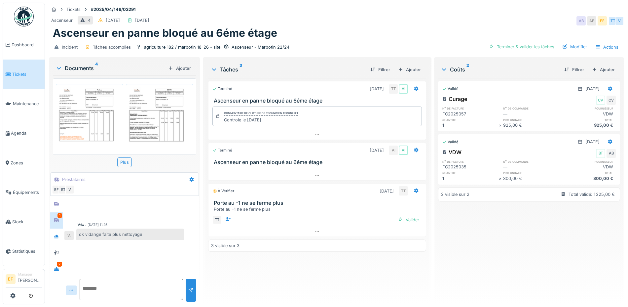
scroll to position [6, 0]
click at [54, 233] on div at bounding box center [56, 236] width 5 height 6
click at [58, 251] on icon at bounding box center [56, 253] width 5 height 4
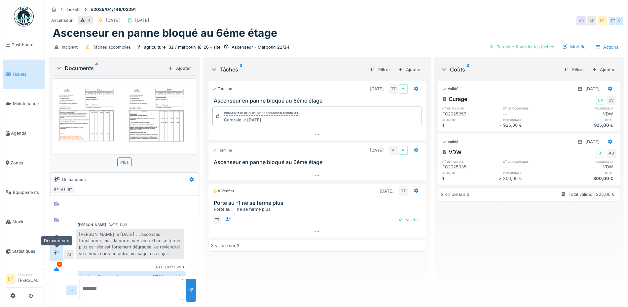
scroll to position [28, 0]
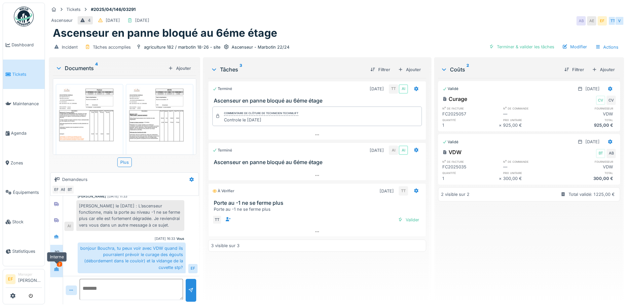
click at [56, 266] on div at bounding box center [57, 269] width 10 height 8
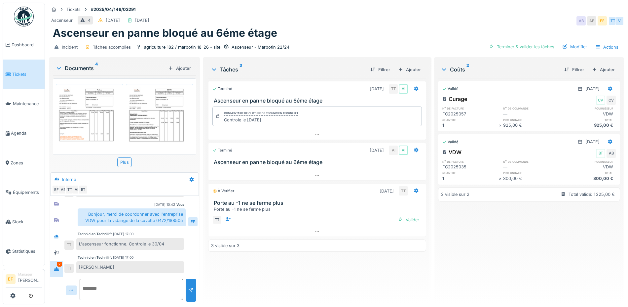
scroll to position [0, 0]
drag, startPoint x: 139, startPoint y: 3, endPoint x: 93, endPoint y: 8, distance: 45.5
click at [93, 8] on div "Tickets #2025/04/146/03291" at bounding box center [337, 9] width 576 height 8
copy strong "2025/04/146/03291"
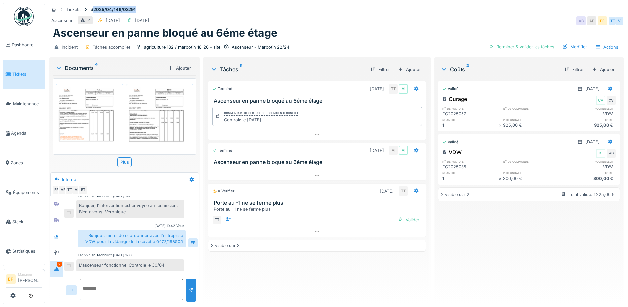
scroll to position [61, 0]
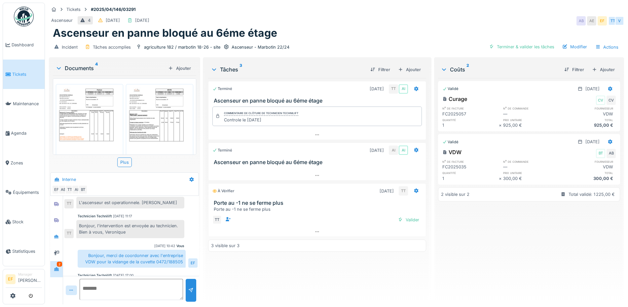
click at [258, 262] on div "Terminé [DATE] TT AI Ascenseur en panne bloqué au 6éme étage Commentaire de clô…" at bounding box center [317, 188] width 218 height 221
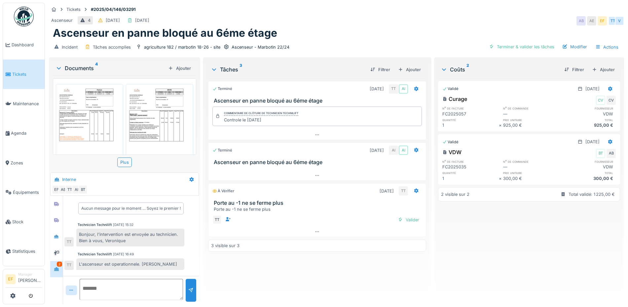
scroll to position [0, 0]
click at [136, 9] on strong "#2025/04/146/03291" at bounding box center [113, 9] width 50 height 6
drag, startPoint x: 135, startPoint y: 8, endPoint x: 95, endPoint y: 8, distance: 40.3
click at [95, 8] on strong "#2025/04/146/03291" at bounding box center [113, 9] width 50 height 6
copy strong "2025/04/146/03291"
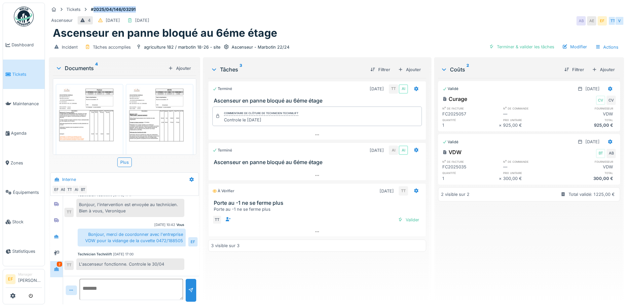
scroll to position [103, 0]
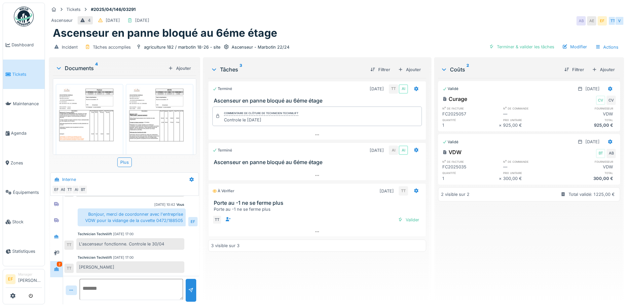
click at [241, 265] on div "Terminé [DATE] TT AI Ascenseur en panne bloqué au 6éme étage Commentaire de clô…" at bounding box center [317, 188] width 218 height 221
click at [88, 124] on img at bounding box center [90, 127] width 64 height 83
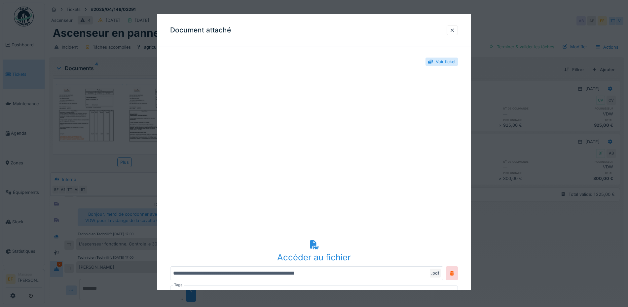
click at [404, 36] on div "Document attaché" at bounding box center [314, 30] width 314 height 33
click at [327, 57] on div "Voir ticket" at bounding box center [314, 61] width 288 height 19
click at [458, 30] on div at bounding box center [452, 30] width 11 height 10
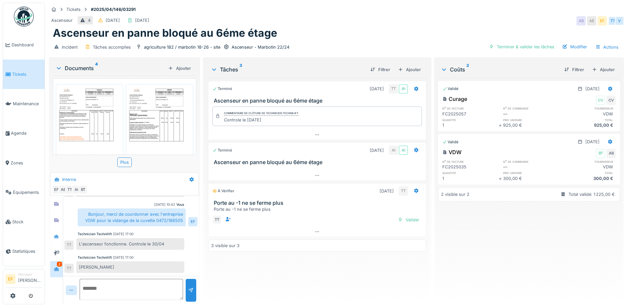
click at [157, 122] on img at bounding box center [160, 127] width 64 height 83
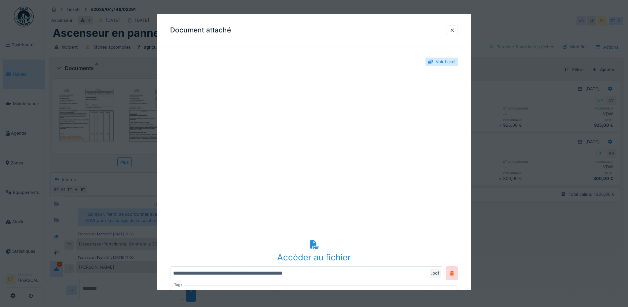
click at [454, 29] on div at bounding box center [452, 30] width 5 height 6
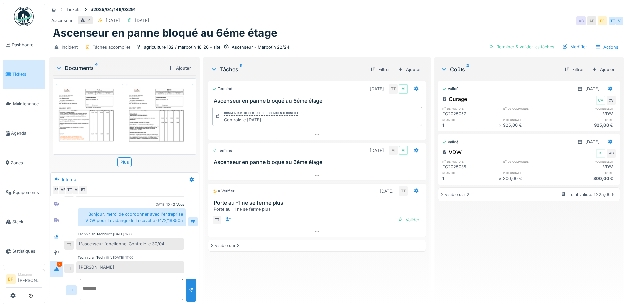
click at [255, 260] on div "Terminé [DATE] TT AI Ascenseur en panne bloqué au 6éme étage Commentaire de clô…" at bounding box center [317, 188] width 218 height 221
click at [362, 270] on div "Terminé [DATE] TT AI Ascenseur en panne bloqué au 6éme étage Commentaire de clô…" at bounding box center [317, 188] width 218 height 221
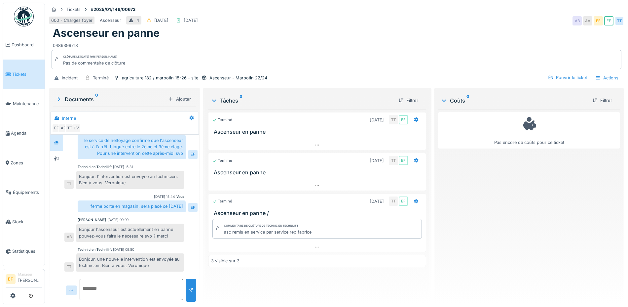
scroll to position [60, 0]
